Goal: Check status: Check status

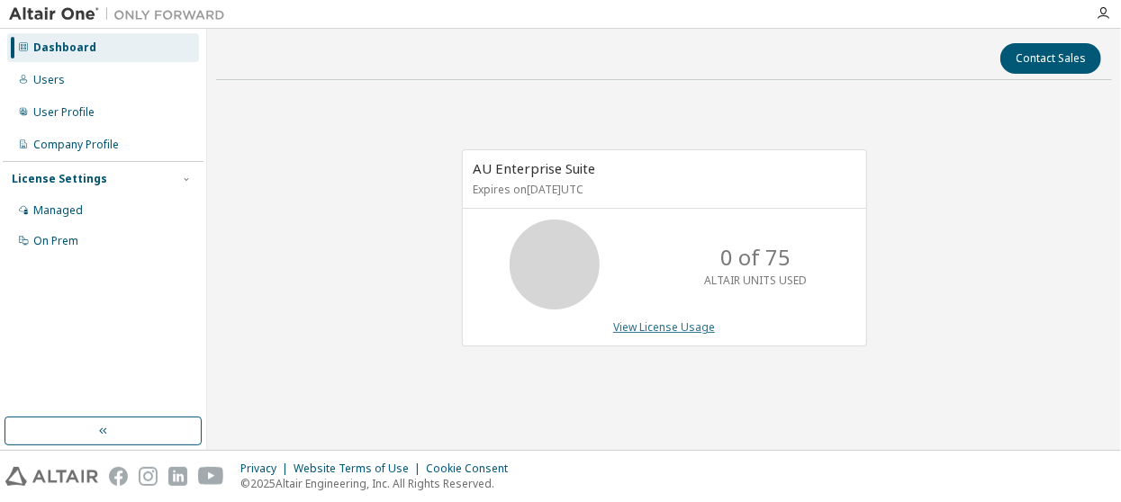
click at [643, 321] on link "View License Usage" at bounding box center [664, 327] width 102 height 15
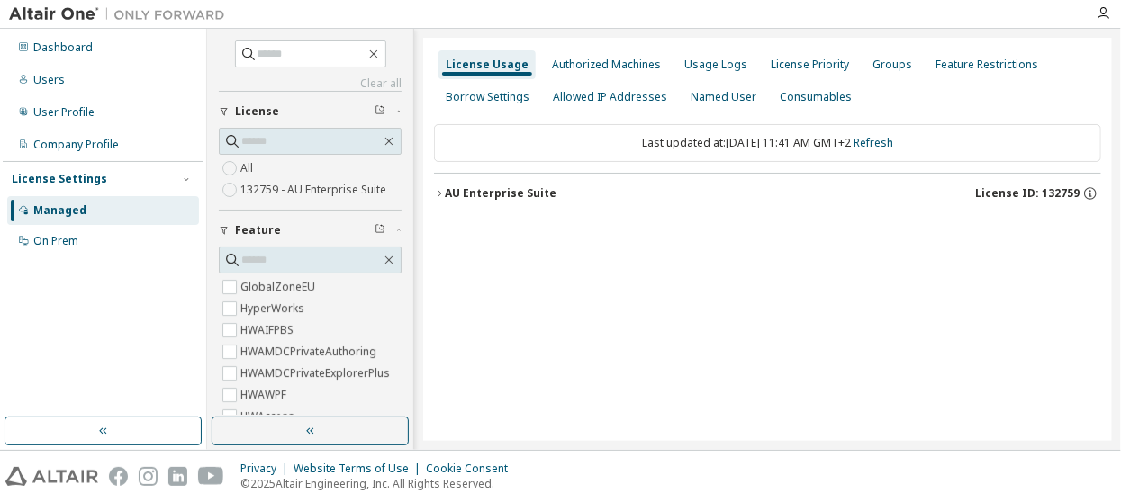
click at [435, 188] on icon "button" at bounding box center [439, 193] width 11 height 11
